Goal: Transaction & Acquisition: Purchase product/service

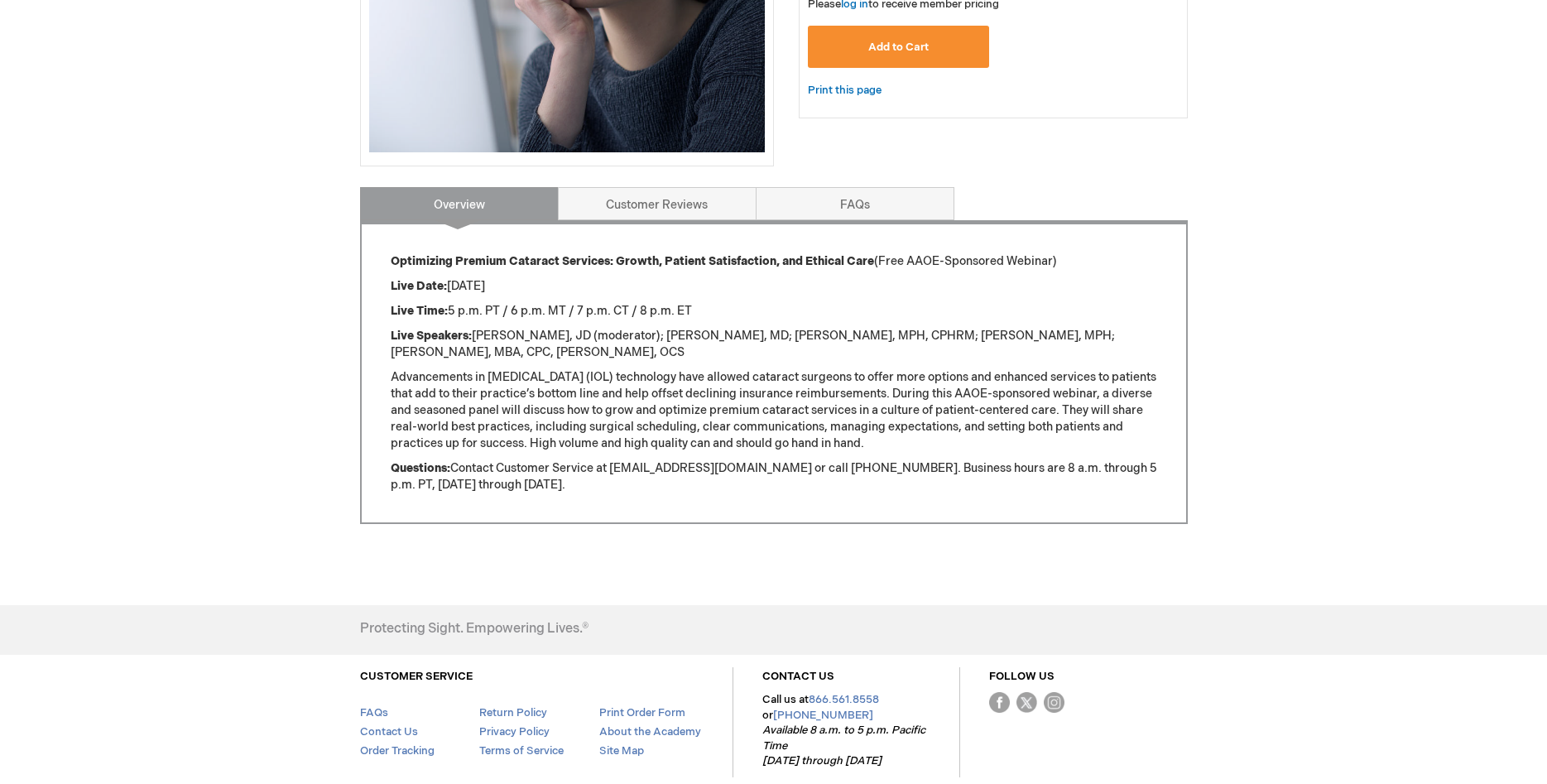
scroll to position [506, 0]
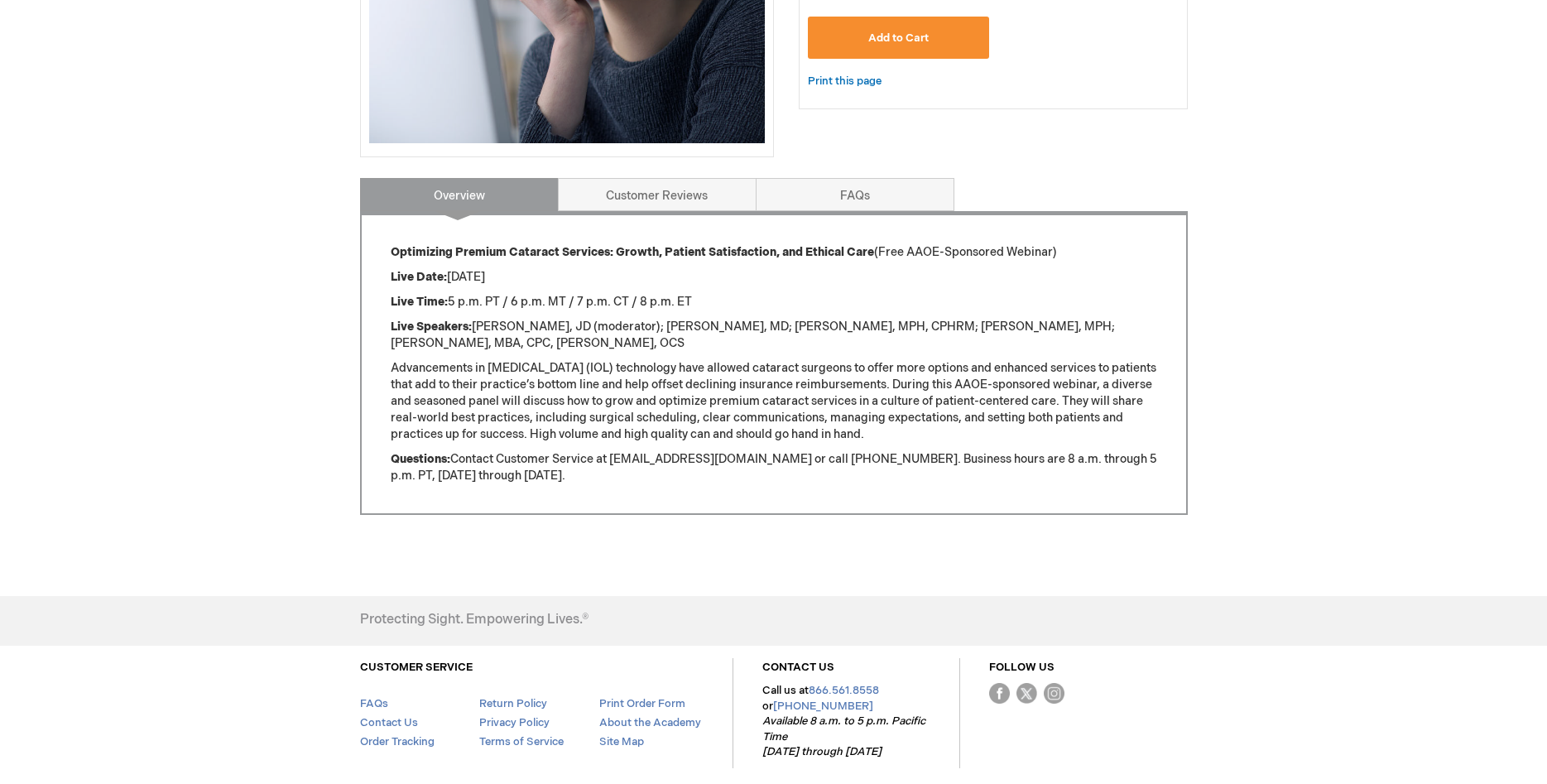
click at [899, 36] on span "Add to Cart" at bounding box center [898, 38] width 60 height 14
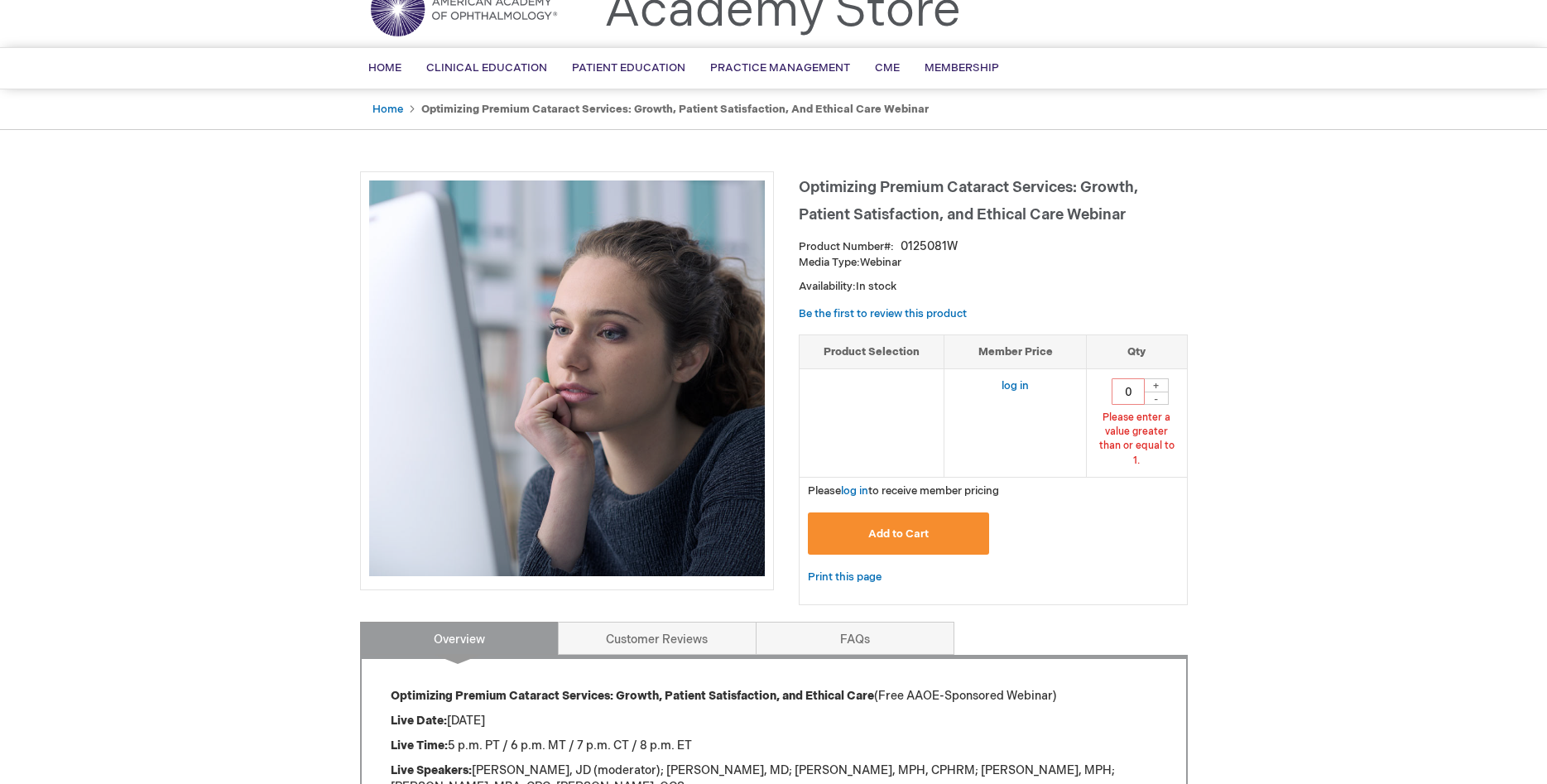
scroll to position [60, 0]
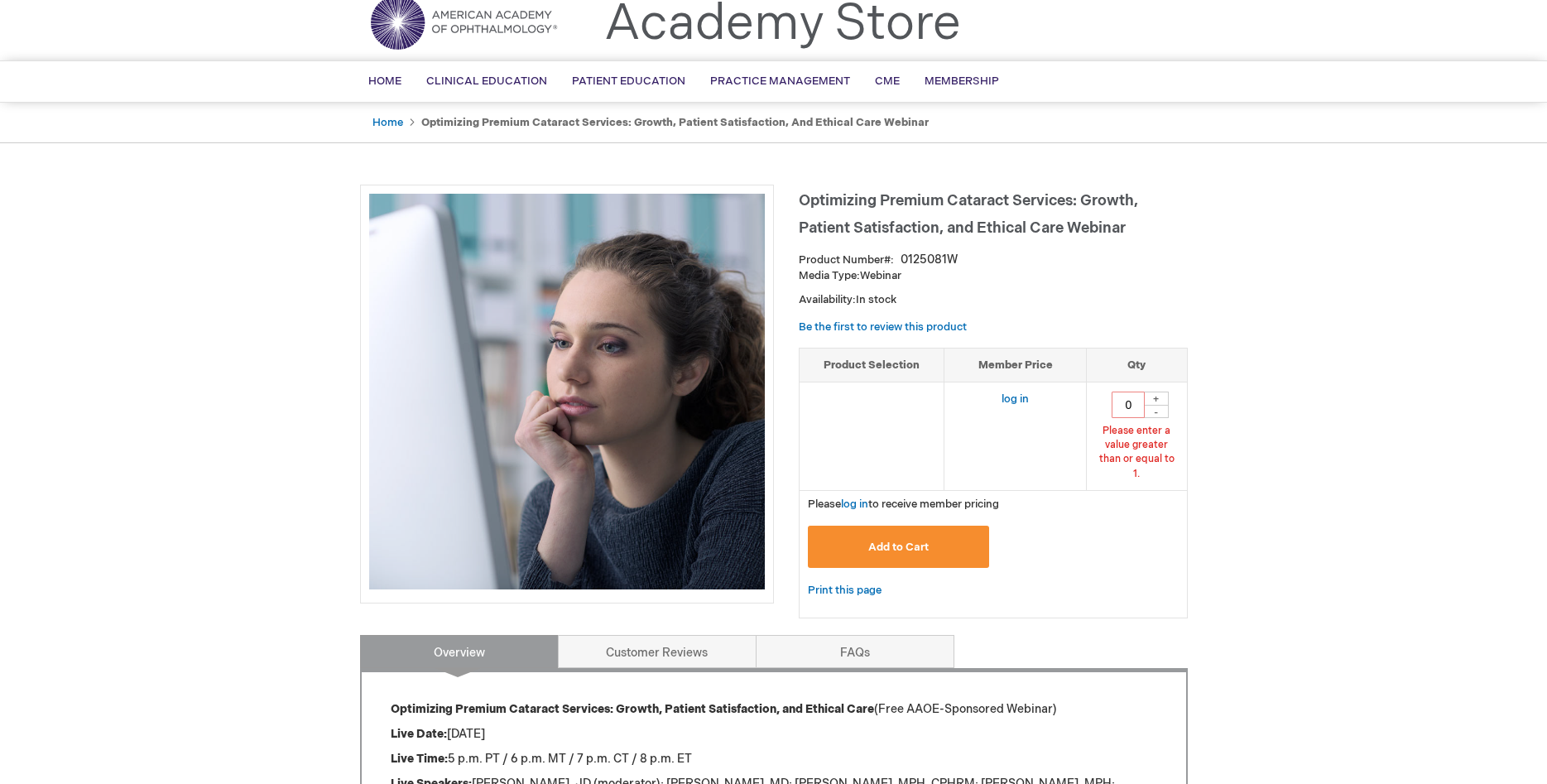
click at [1153, 396] on div "+" at bounding box center [1155, 398] width 24 height 14
type input "1"
click at [915, 526] on button "Add to Cart" at bounding box center [898, 546] width 182 height 42
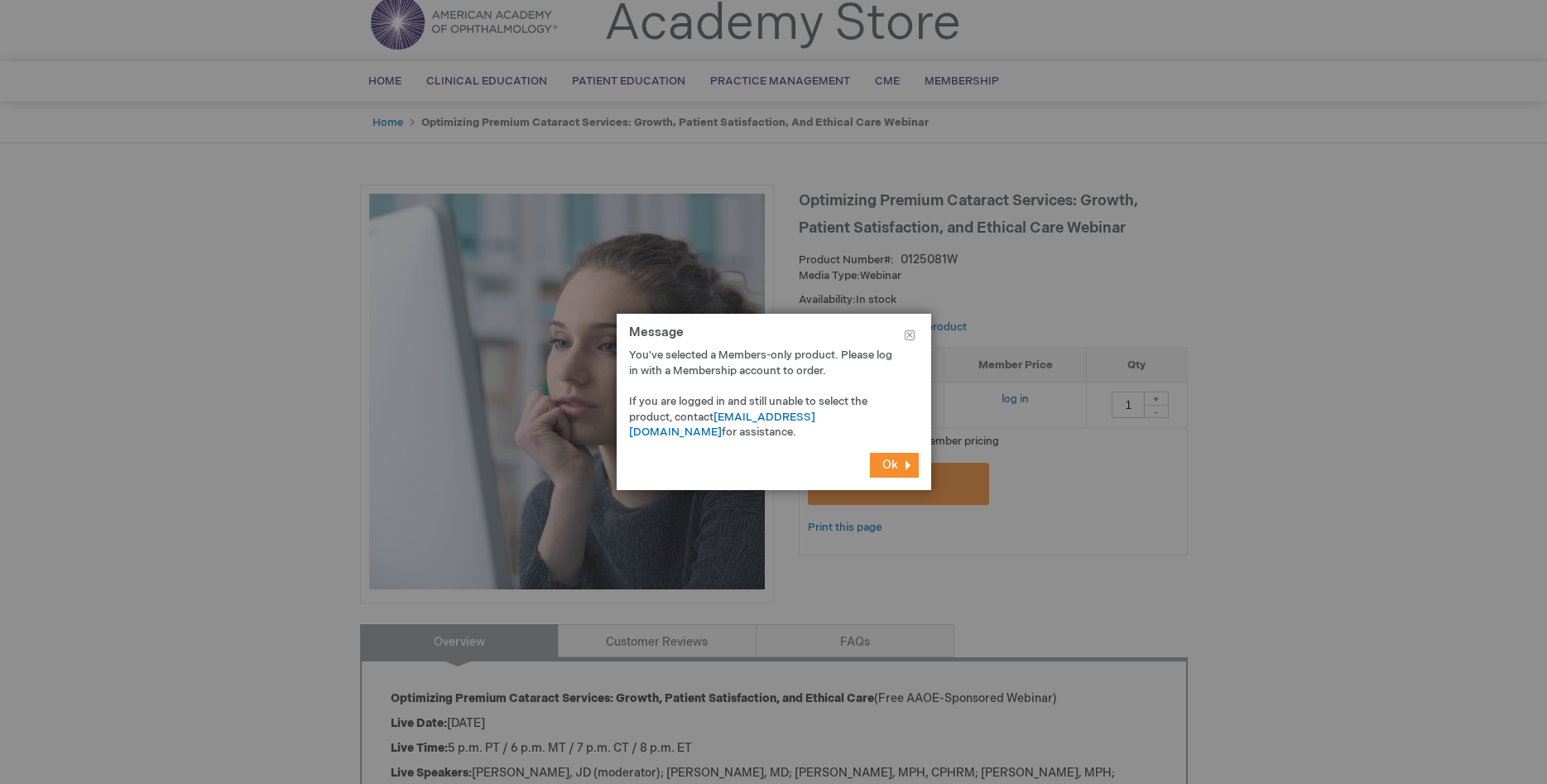
click at [892, 460] on span "Ok" at bounding box center [890, 465] width 16 height 14
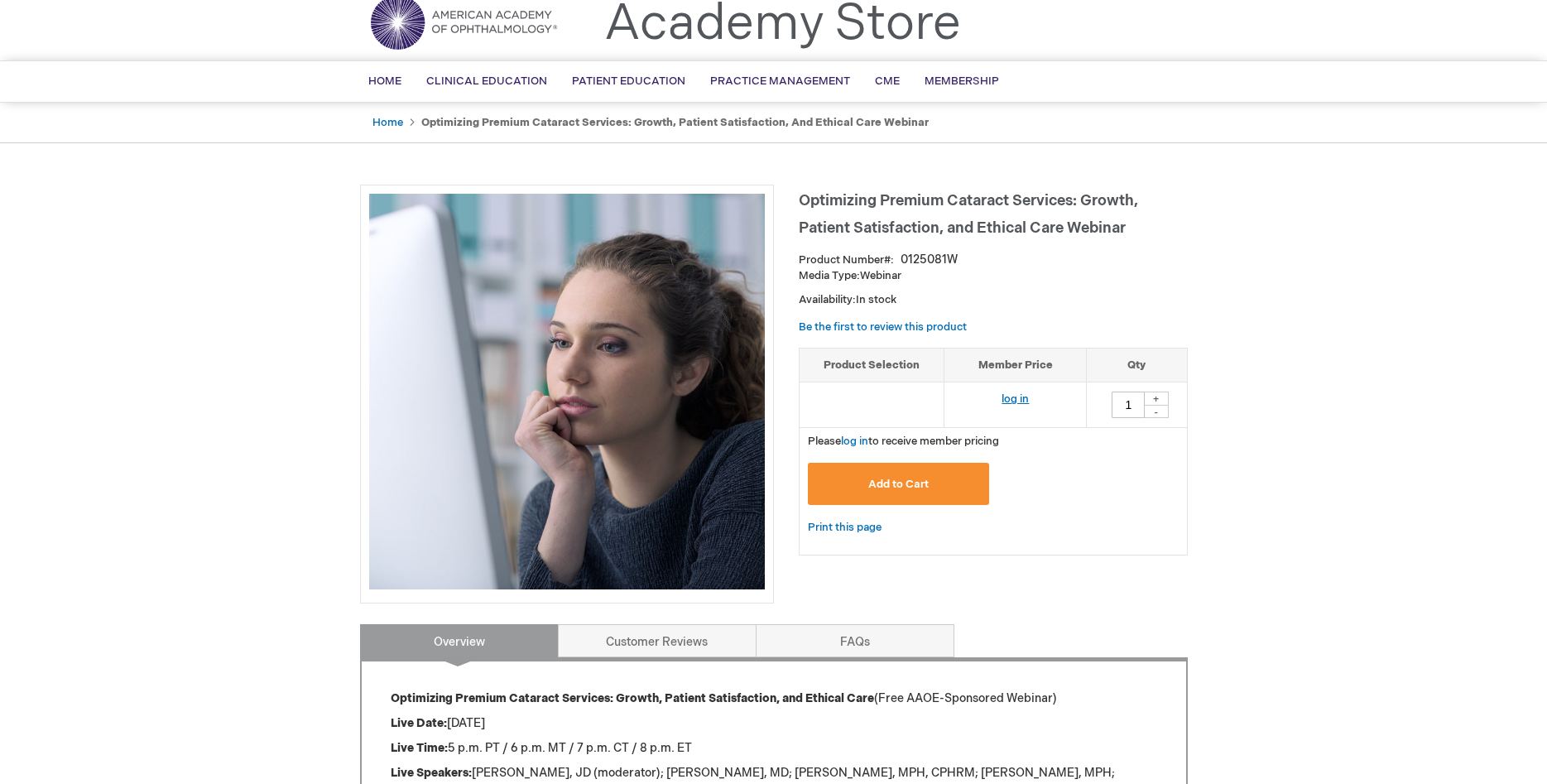
click at [1013, 395] on link "log in" at bounding box center [1015, 399] width 27 height 14
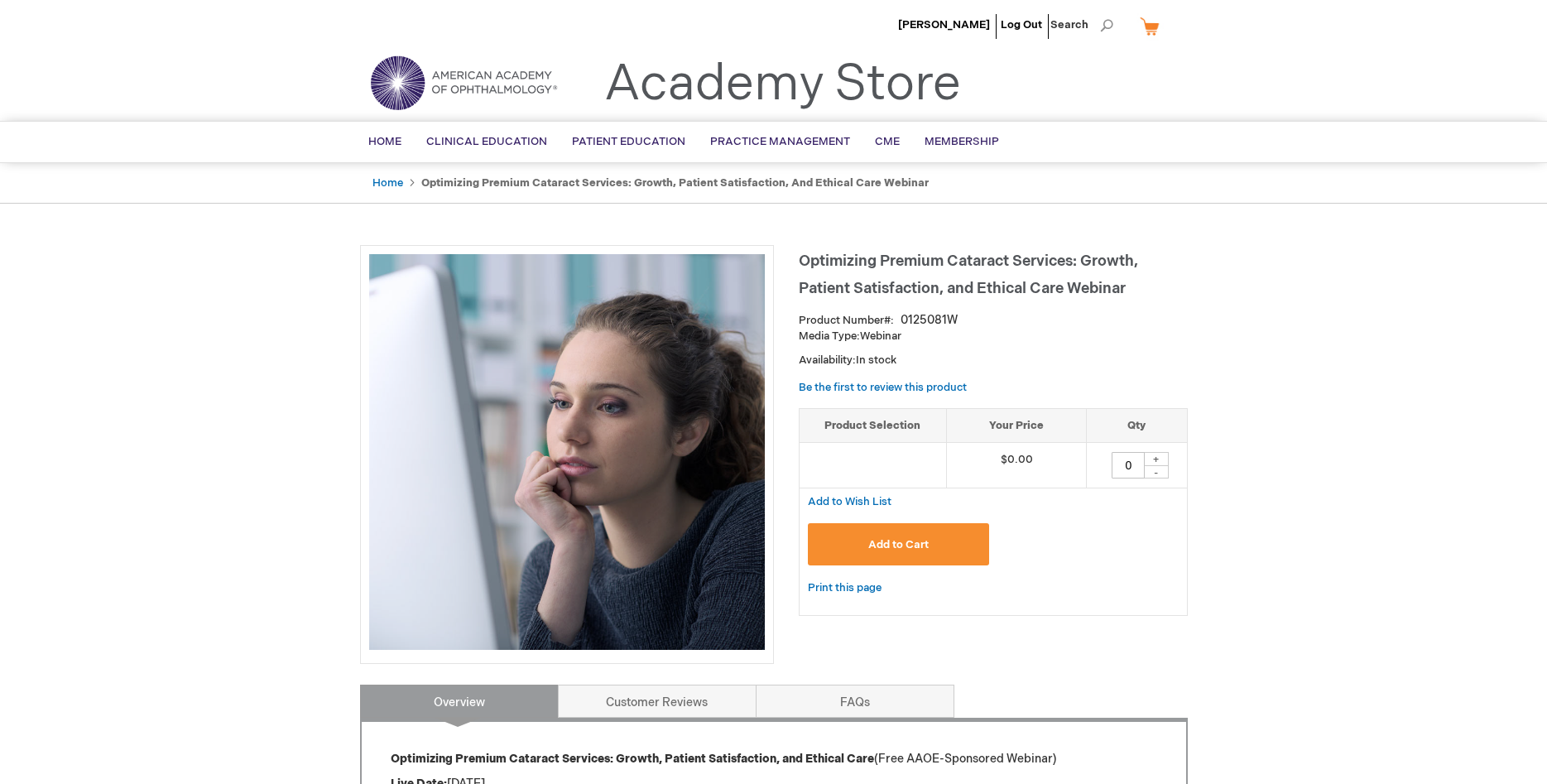
click at [1158, 456] on div "+" at bounding box center [1155, 459] width 24 height 14
type input "1"
click at [895, 541] on span "Add to Cart" at bounding box center [898, 544] width 60 height 14
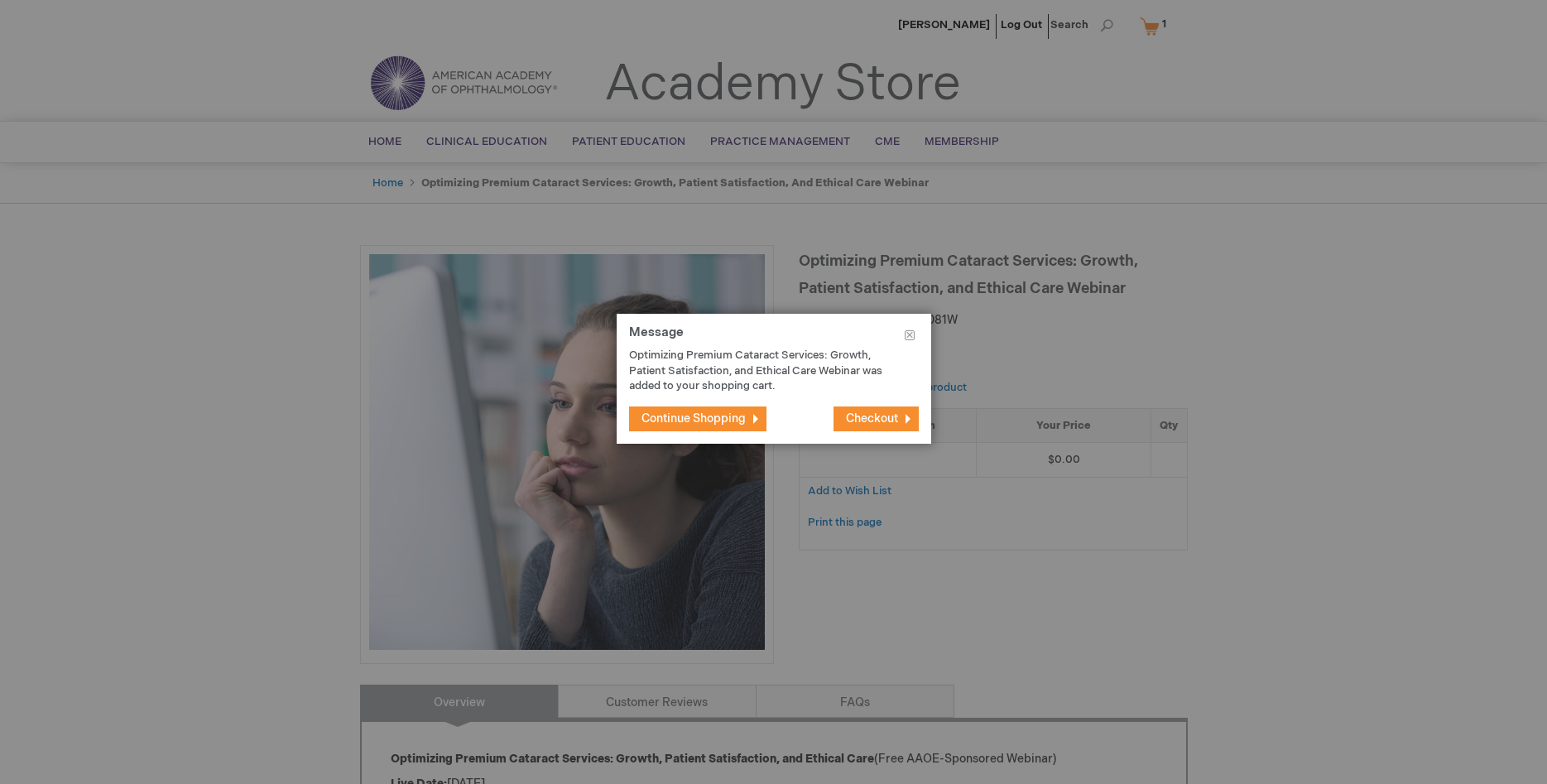
click at [872, 417] on span "Checkout" at bounding box center [872, 418] width 53 height 14
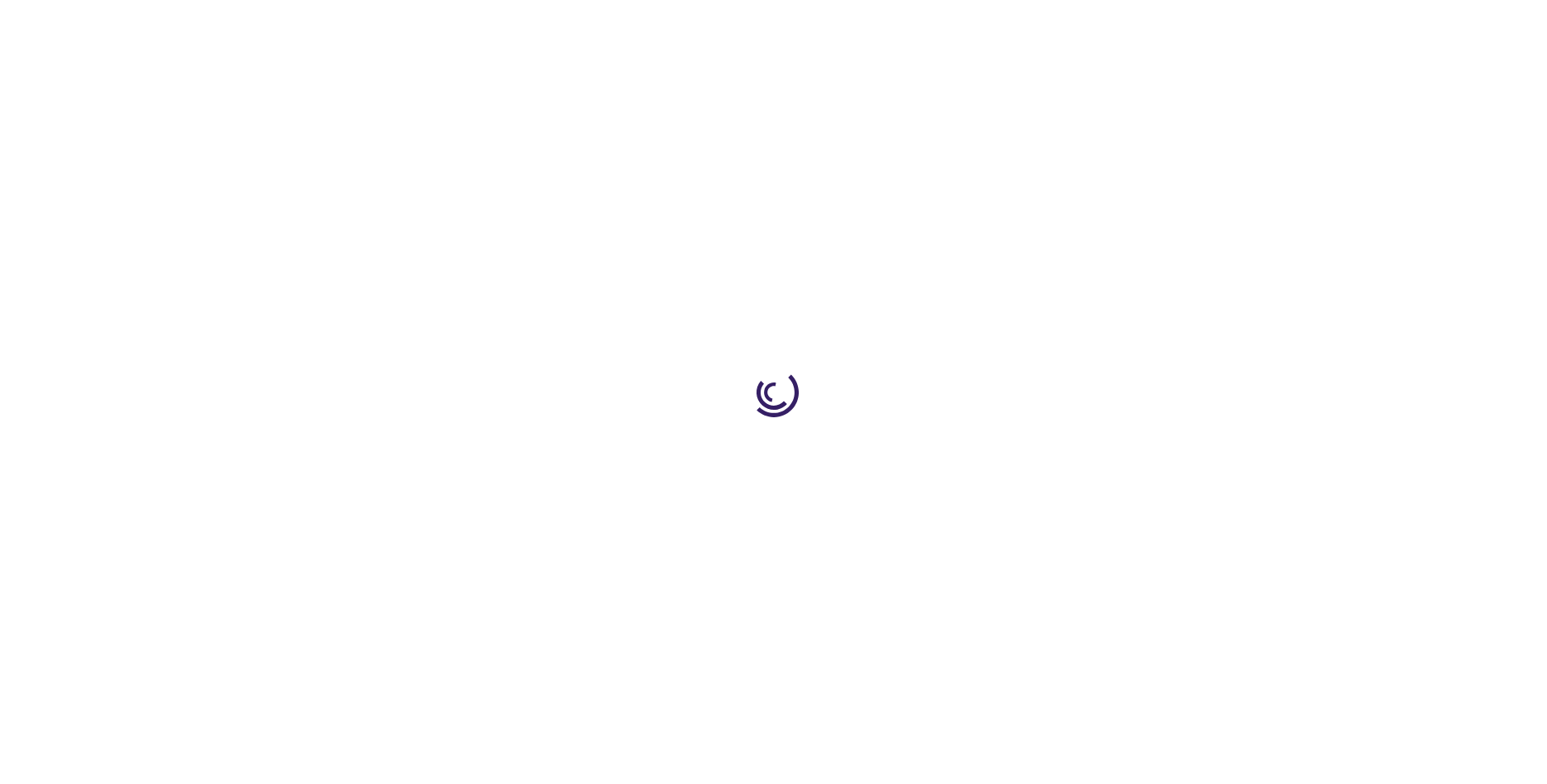
select select "US"
select select "58"
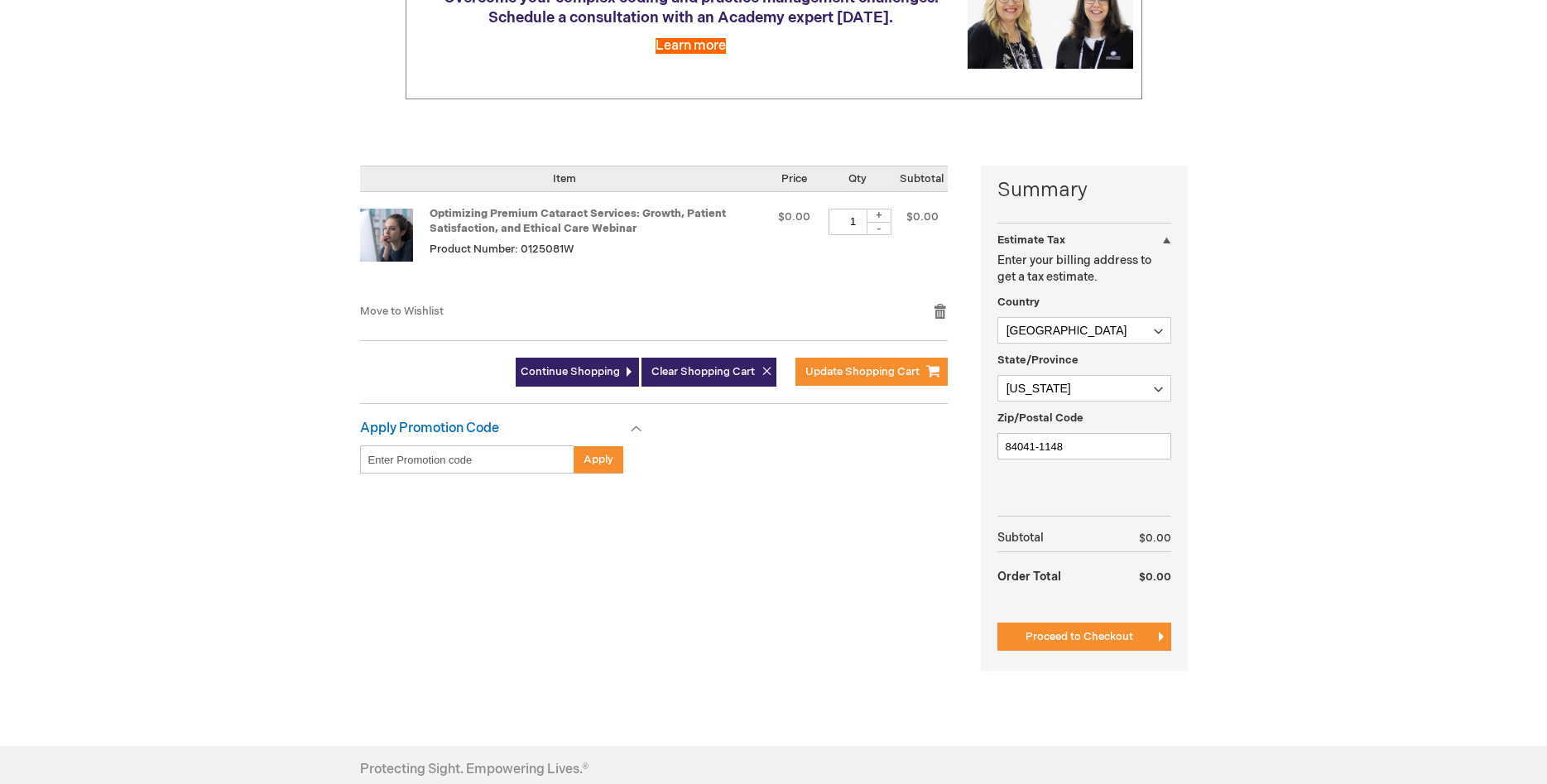
scroll to position [338, 0]
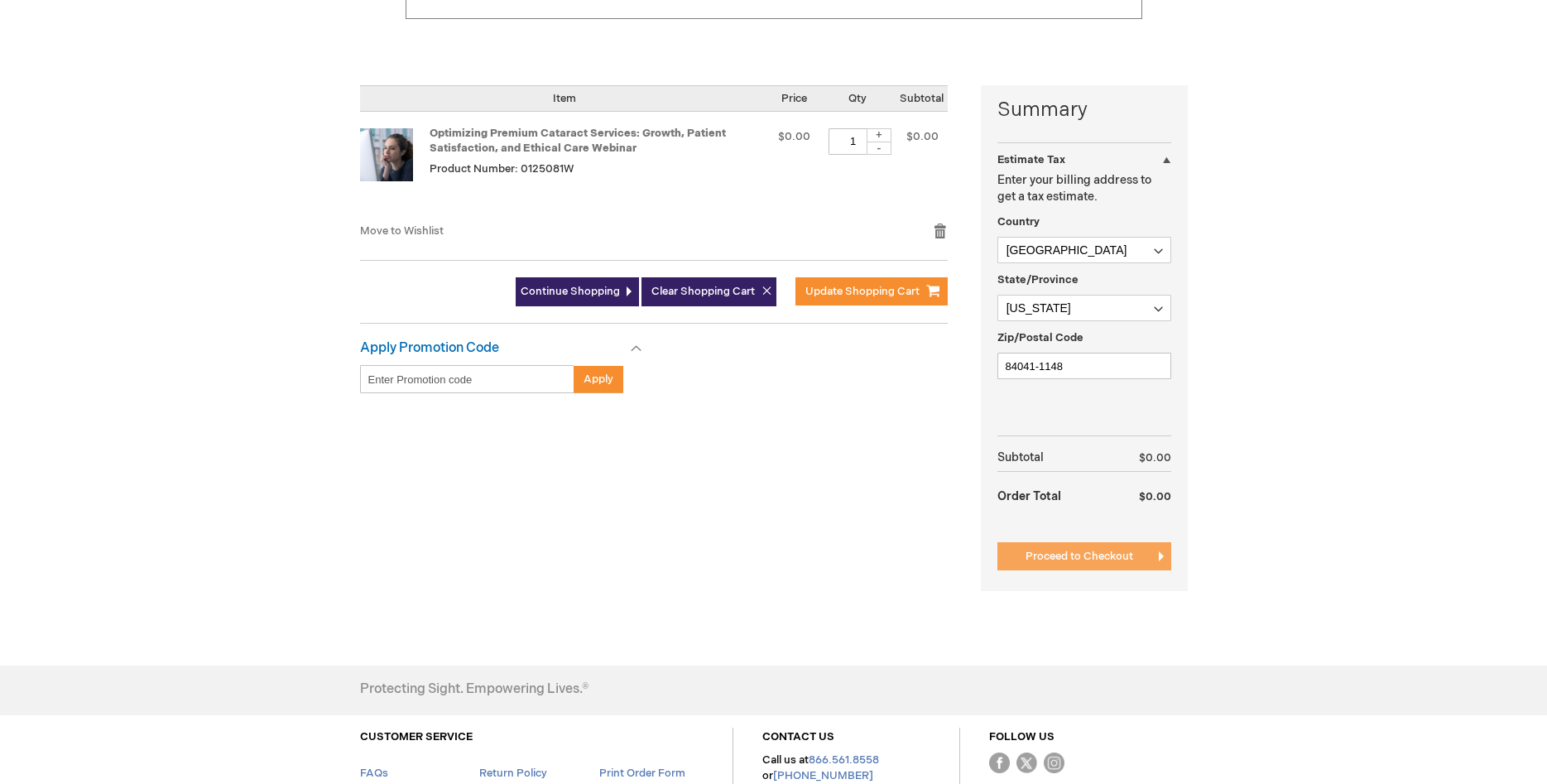
click at [1087, 550] on span "Proceed to Checkout" at bounding box center [1079, 556] width 107 height 14
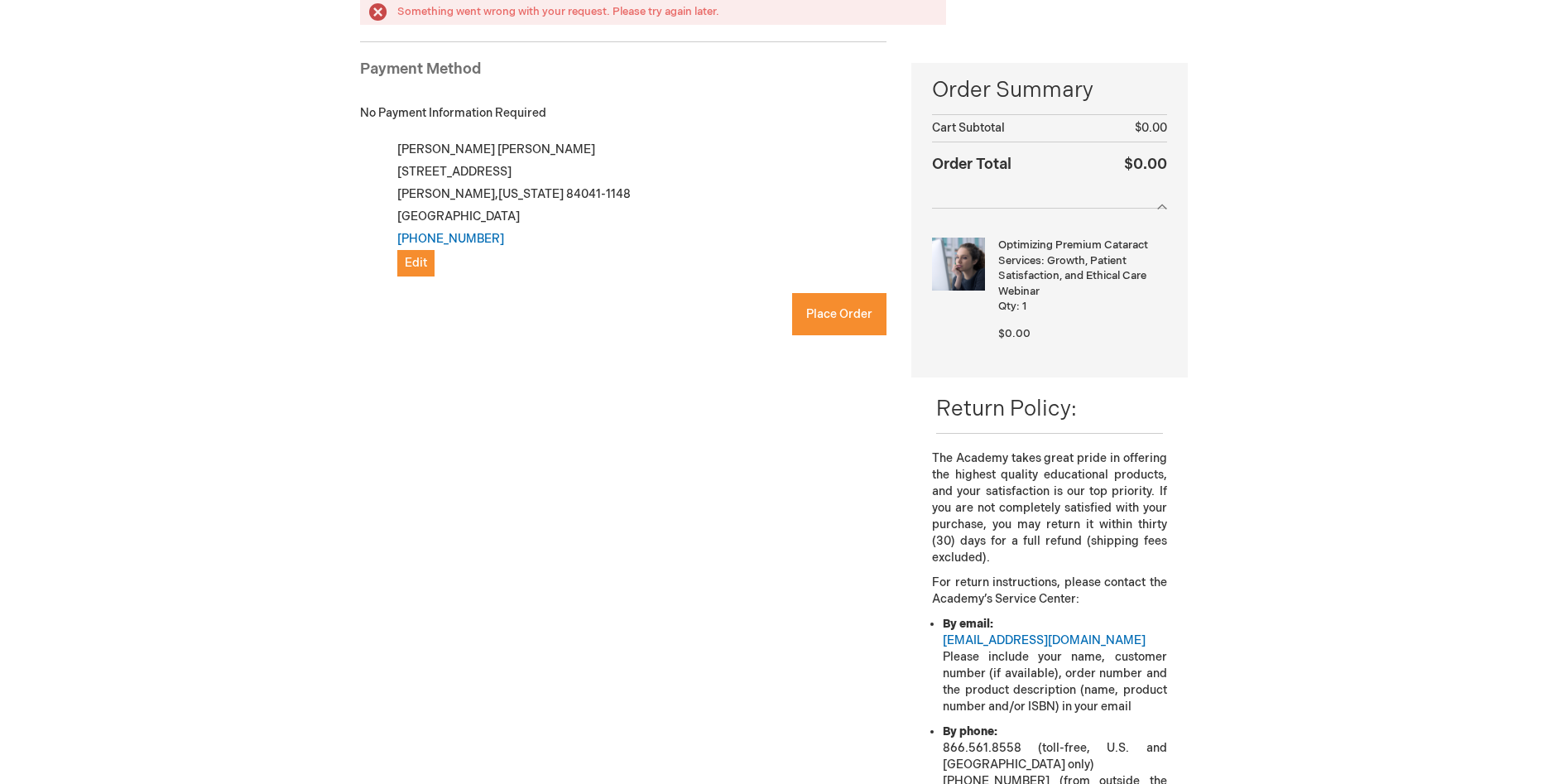
scroll to position [228, 0]
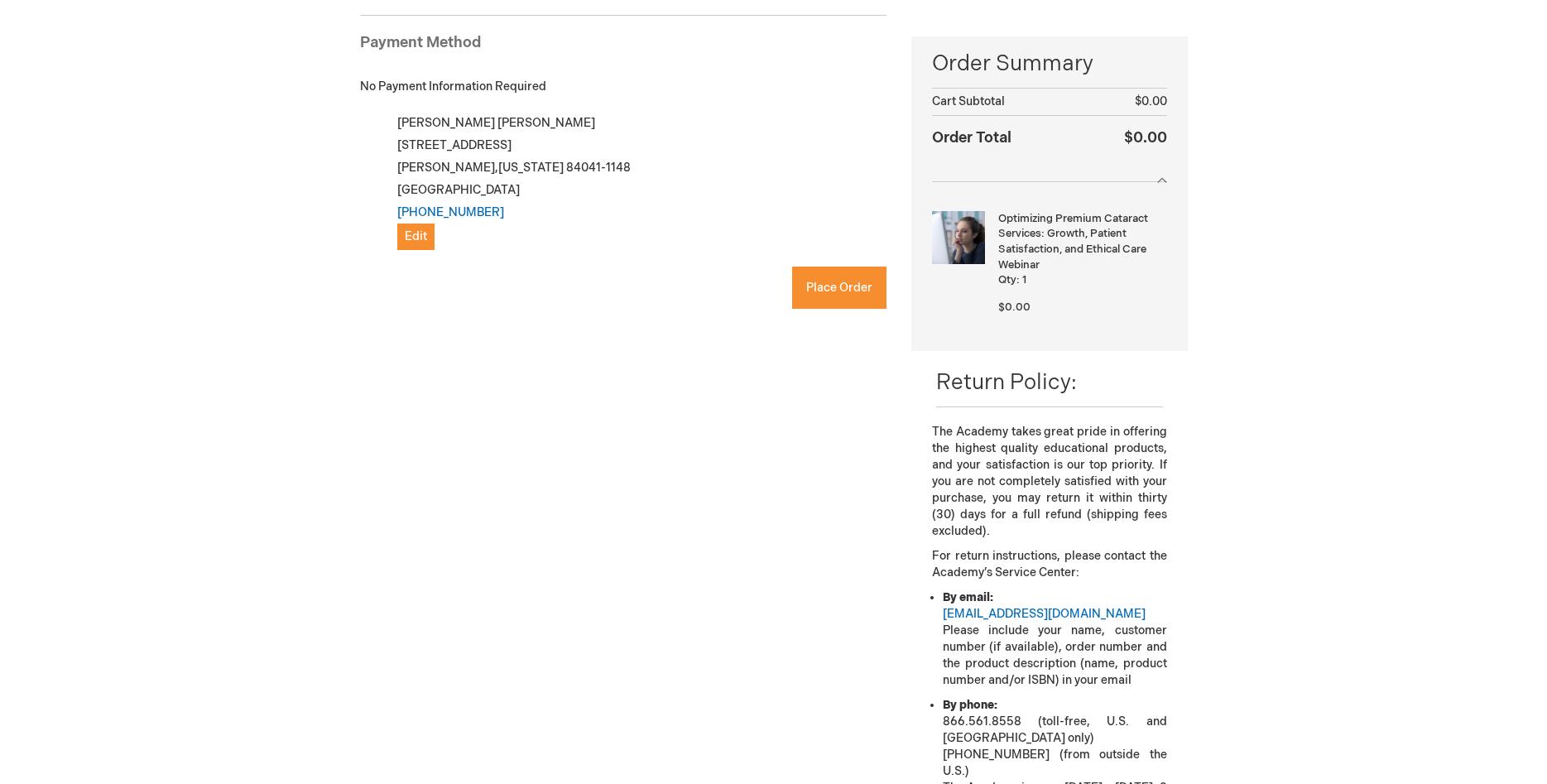
checkbox input "true"
click at [843, 282] on span "Place Order" at bounding box center [840, 287] width 66 height 14
